Goal: Task Accomplishment & Management: Use online tool/utility

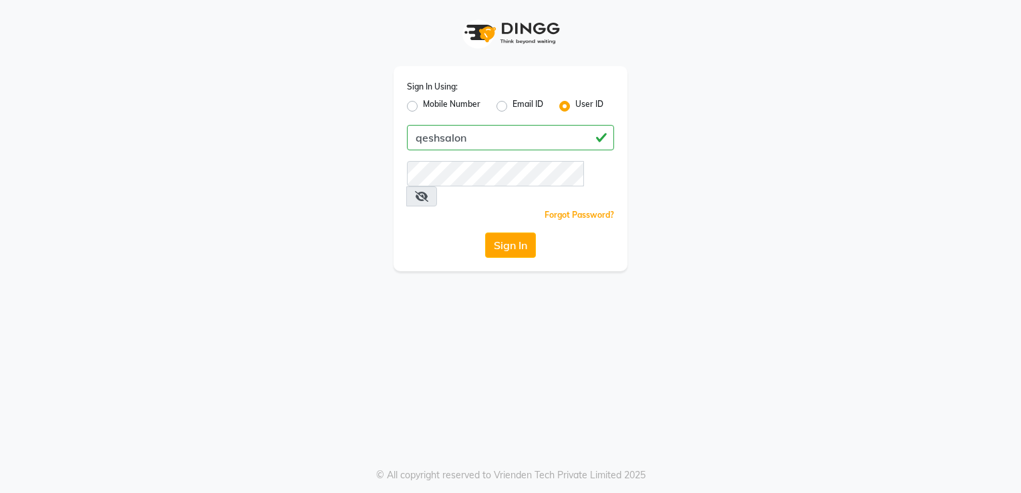
type input "qeshsalon"
click at [485, 233] on button "Sign In" at bounding box center [510, 245] width 51 height 25
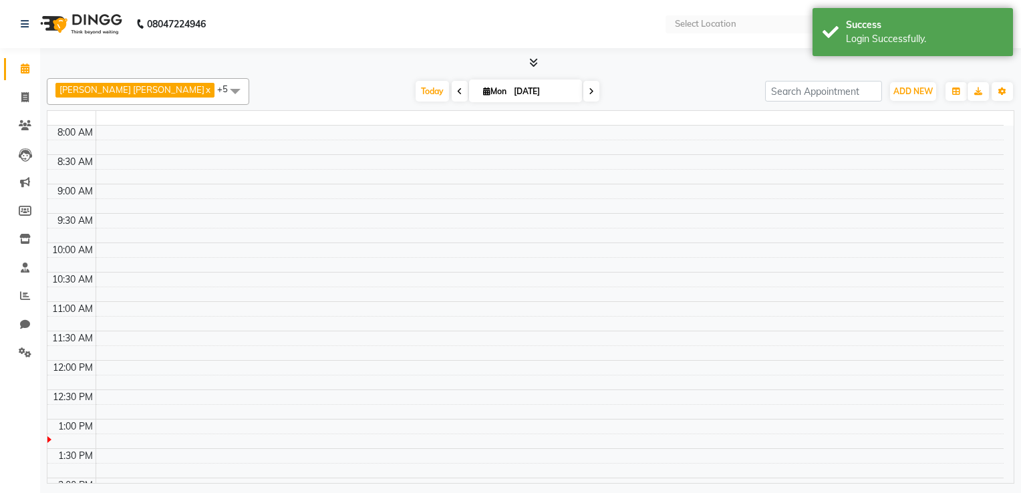
select select "en"
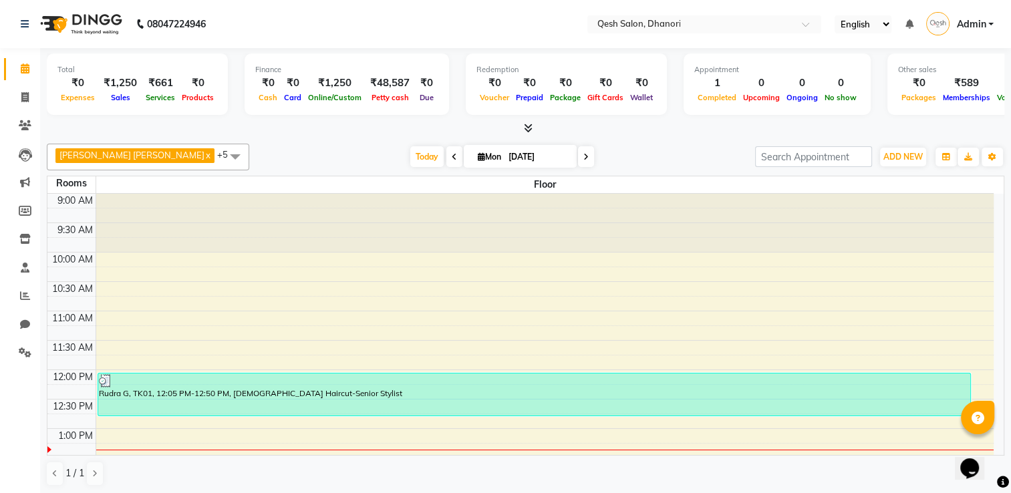
click at [525, 123] on icon at bounding box center [528, 128] width 9 height 10
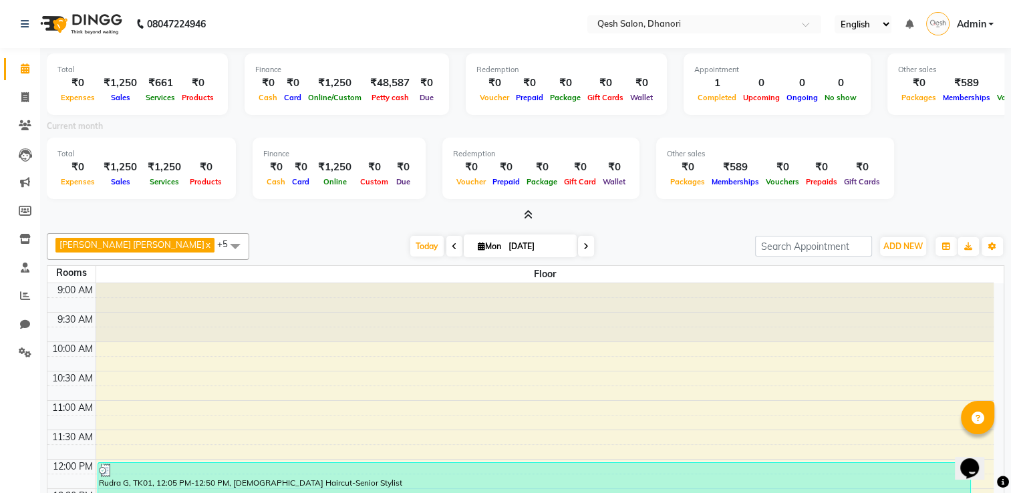
click at [529, 218] on icon at bounding box center [528, 215] width 9 height 10
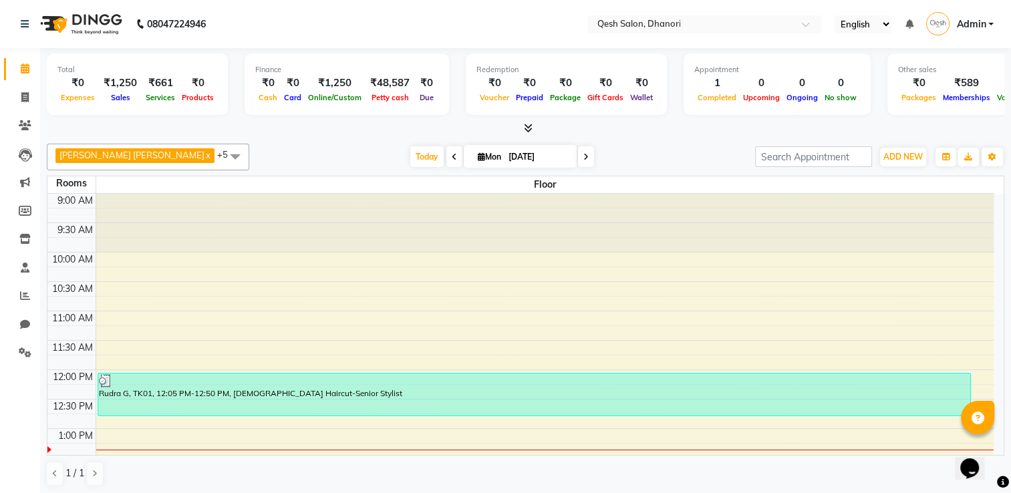
click at [13, 285] on li "Reports" at bounding box center [20, 296] width 40 height 29
click at [17, 293] on span at bounding box center [24, 296] width 23 height 15
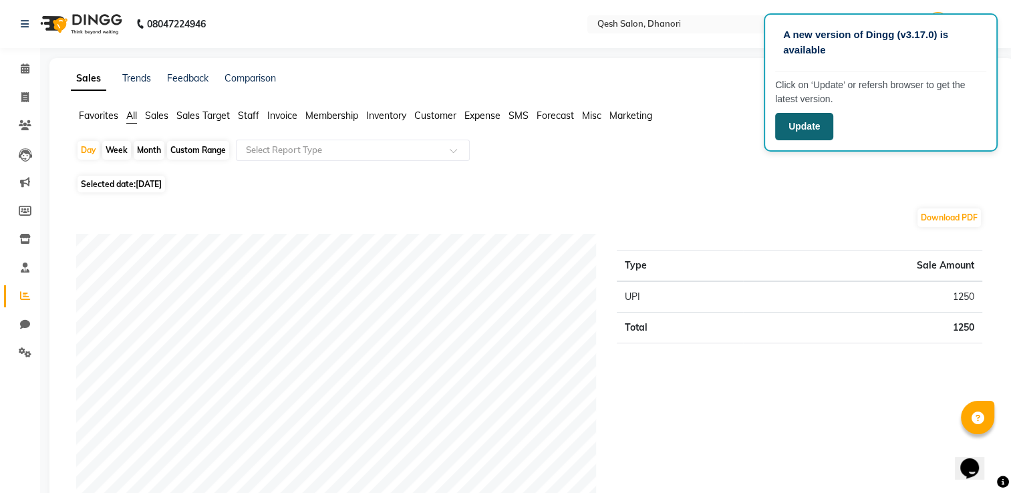
click at [825, 122] on button "Update" at bounding box center [804, 126] width 58 height 27
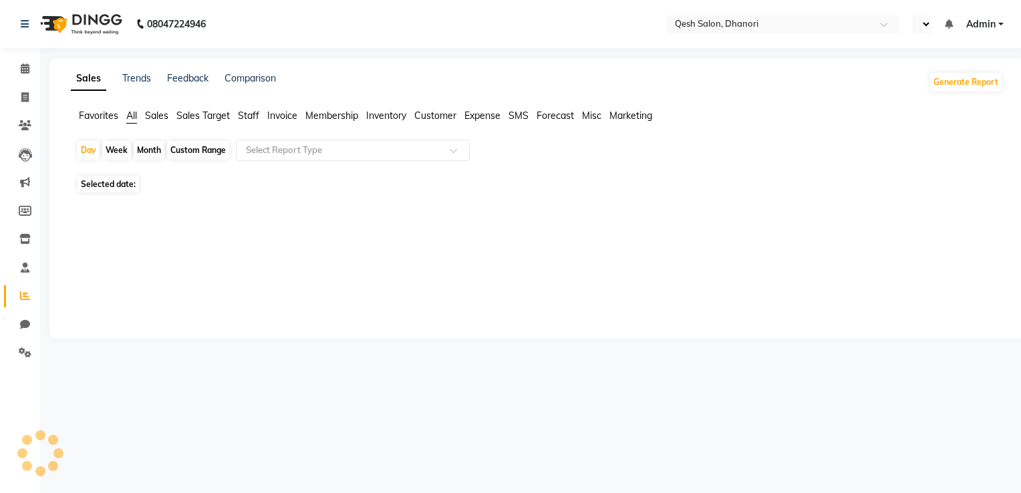
select select "en"
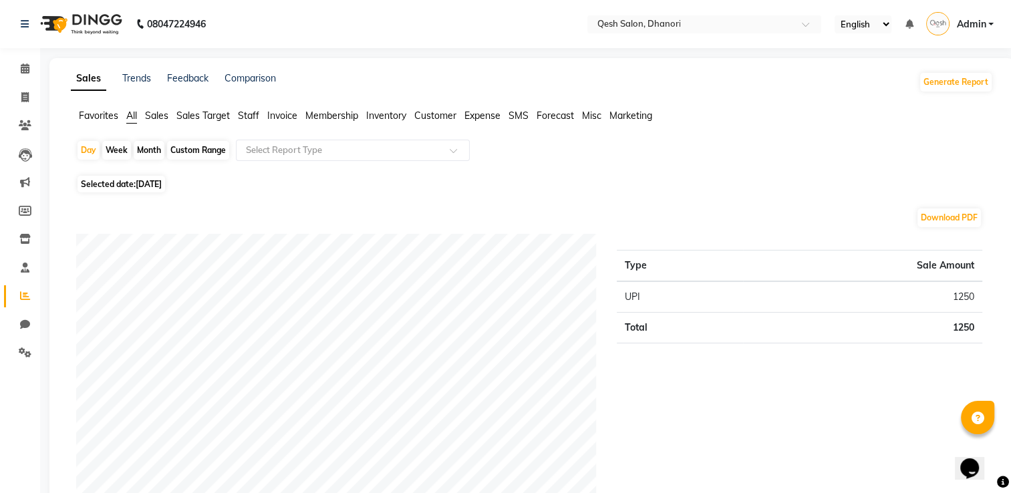
click at [158, 152] on div "Month" at bounding box center [149, 150] width 31 height 19
select select "9"
select select "2025"
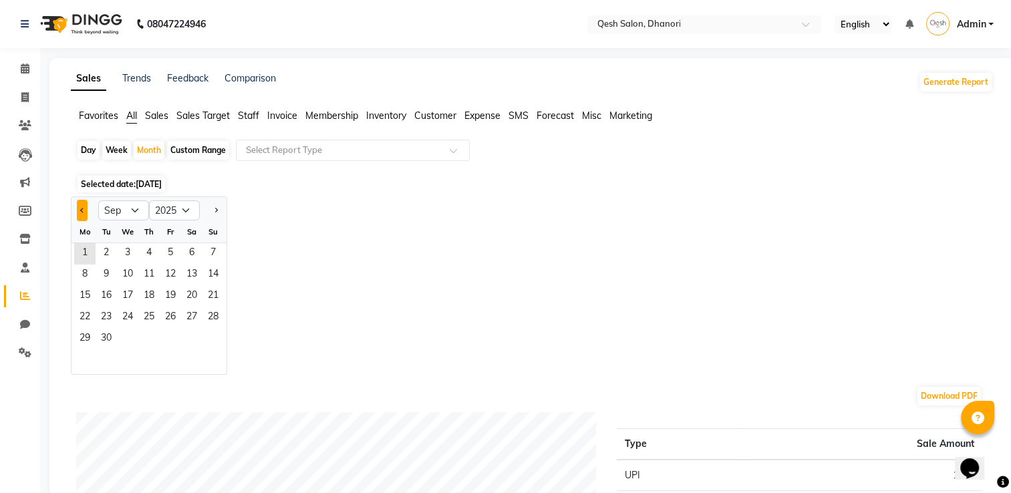
click at [82, 212] on span "Previous month" at bounding box center [82, 209] width 5 height 5
select select "8"
click at [166, 255] on span "1" at bounding box center [170, 253] width 21 height 21
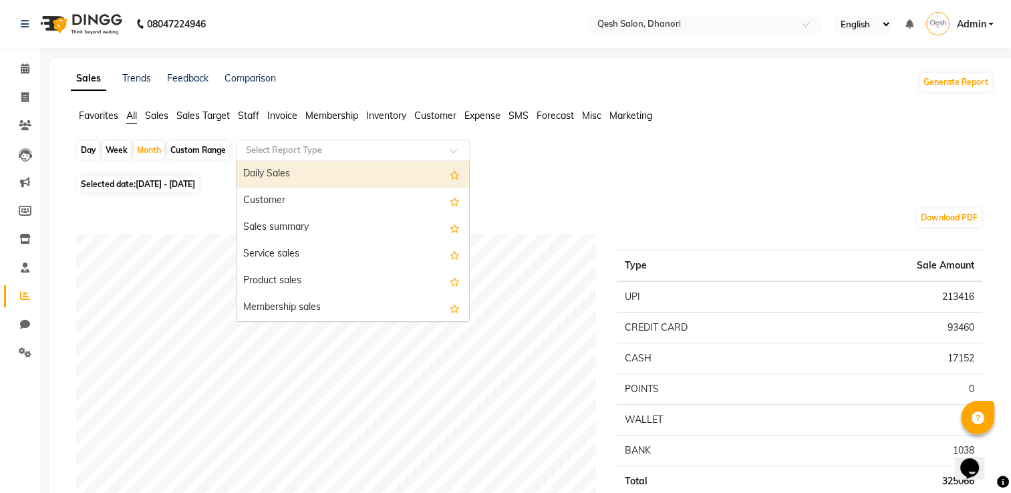
click at [349, 152] on input "text" at bounding box center [339, 150] width 192 height 13
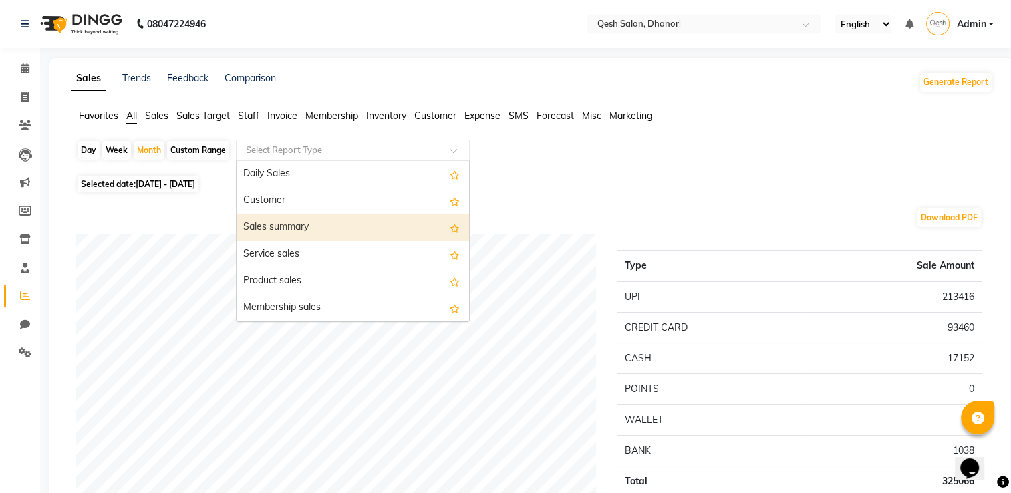
click at [337, 229] on div "Sales summary" at bounding box center [353, 227] width 233 height 27
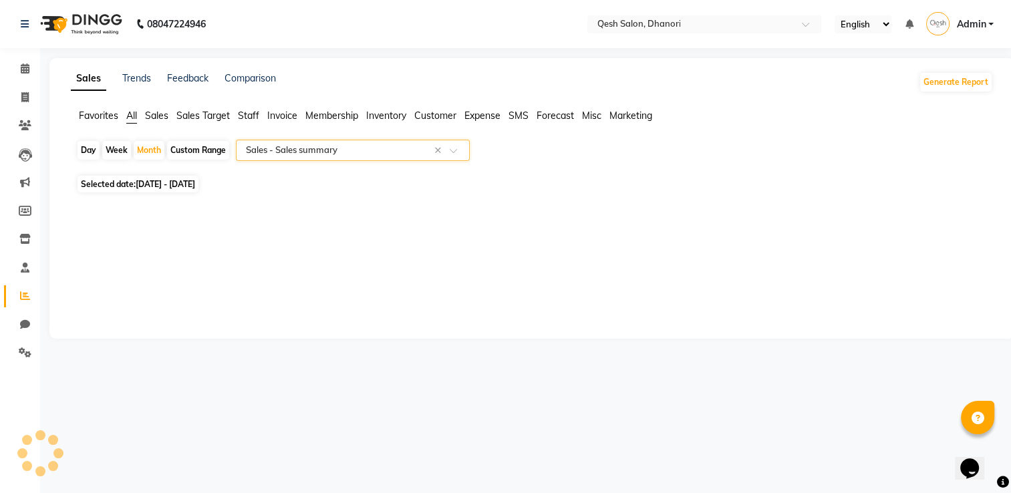
select select "full_report"
select select "csv"
click at [19, 67] on span at bounding box center [24, 68] width 23 height 15
